Goal: Find specific page/section: Find specific page/section

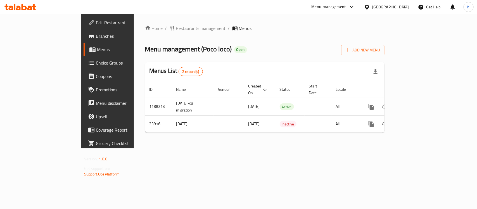
click at [182, 148] on div "Home / Restaurants management / Menus Menu management ( Poco loco ) Open Add Ne…" at bounding box center [265, 81] width 262 height 135
click at [176, 28] on span "Restaurants management" at bounding box center [201, 28] width 50 height 7
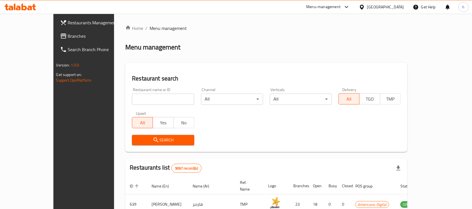
click at [398, 5] on div "[GEOGRAPHIC_DATA]" at bounding box center [385, 7] width 37 height 6
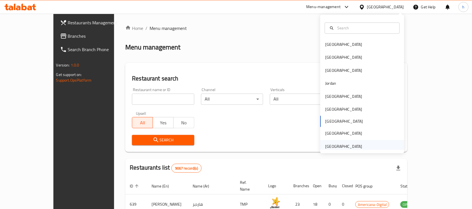
click at [351, 149] on div "[GEOGRAPHIC_DATA]" at bounding box center [343, 146] width 37 height 6
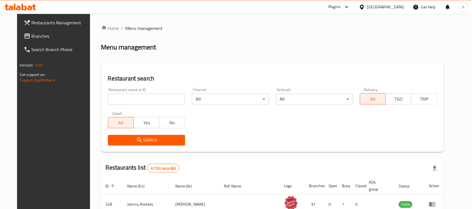
click at [32, 34] on span "Branches" at bounding box center [62, 36] width 60 height 7
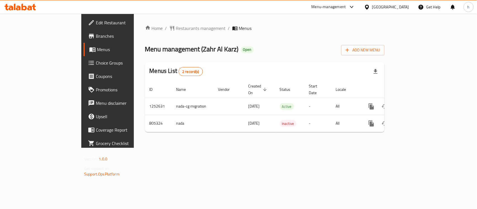
click at [171, 148] on div "Home / Restaurants management / Menus Menu management ( Zahr Al Karz ) Open Add…" at bounding box center [265, 81] width 262 height 134
click at [399, 8] on div "[GEOGRAPHIC_DATA]" at bounding box center [390, 7] width 37 height 6
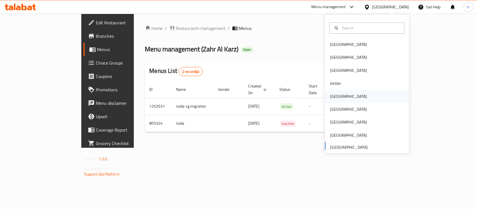
click at [340, 101] on div "[GEOGRAPHIC_DATA]" at bounding box center [349, 96] width 46 height 13
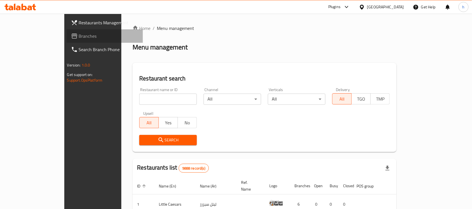
click at [79, 38] on span "Branches" at bounding box center [109, 36] width 60 height 7
